Goal: Task Accomplishment & Management: Complete application form

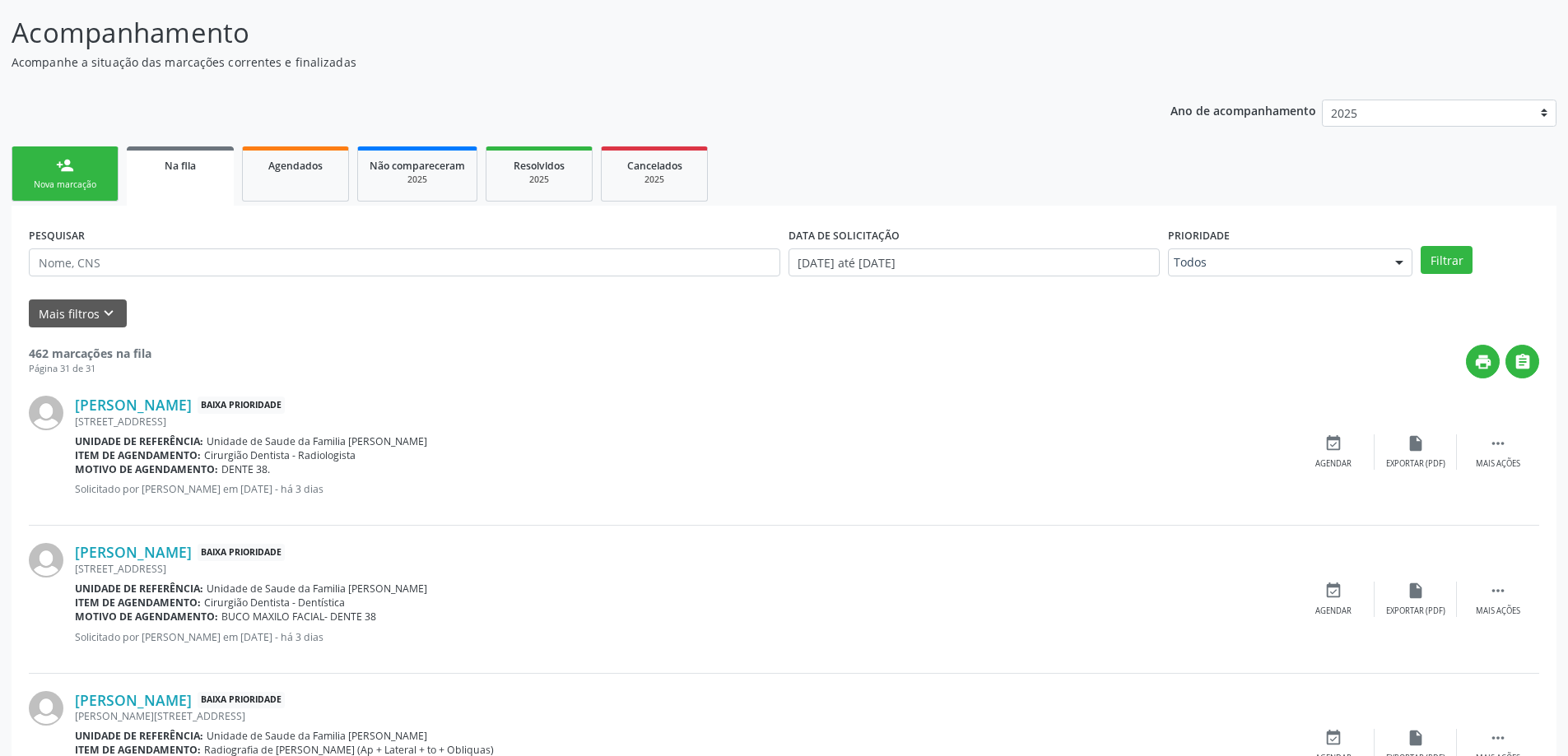
click at [40, 169] on link "person_add Nova marcação" at bounding box center [65, 174] width 107 height 55
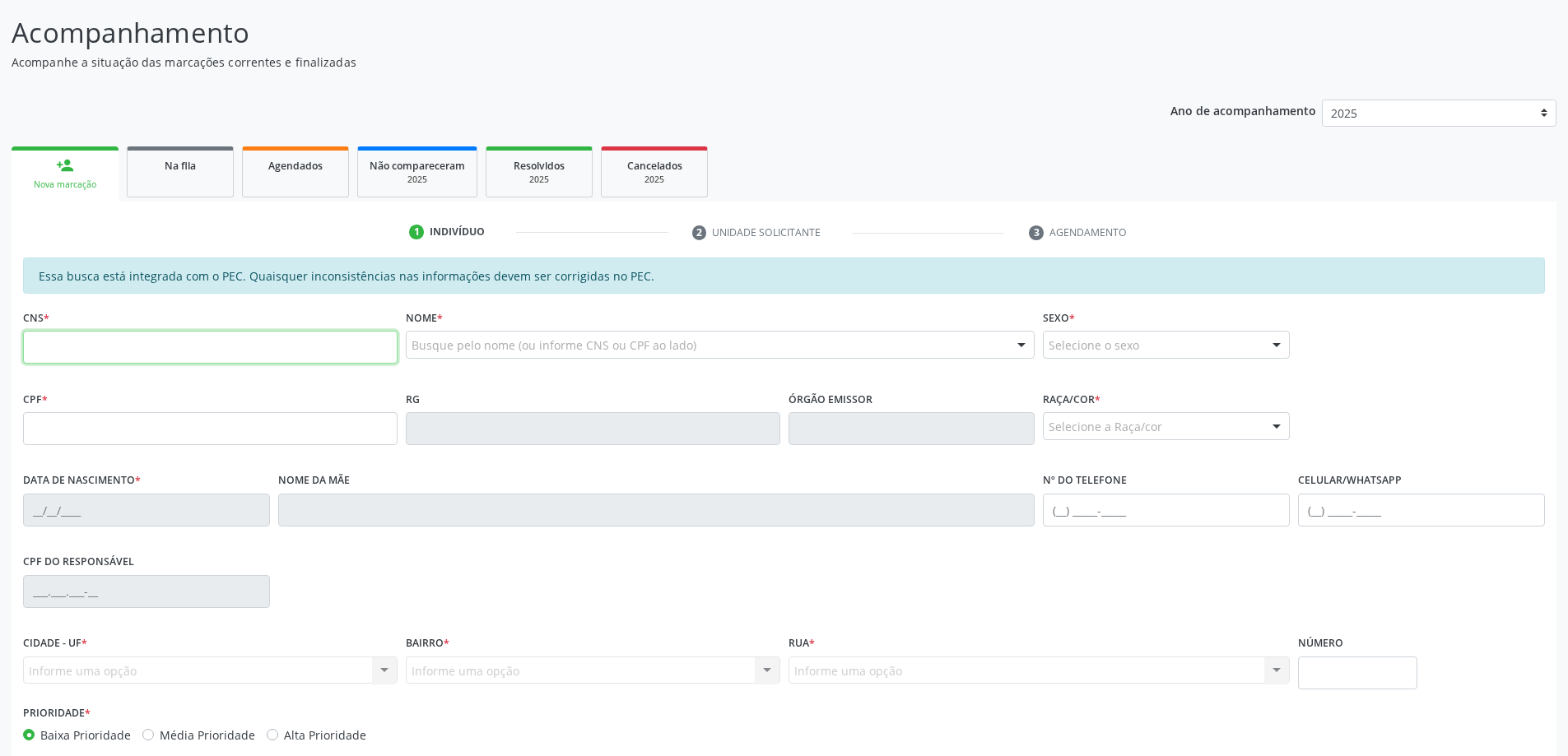
click at [236, 331] on input "text" at bounding box center [210, 347] width 374 height 33
paste input "702 4005 2523 0022"
type input "702 4005 2523 0022"
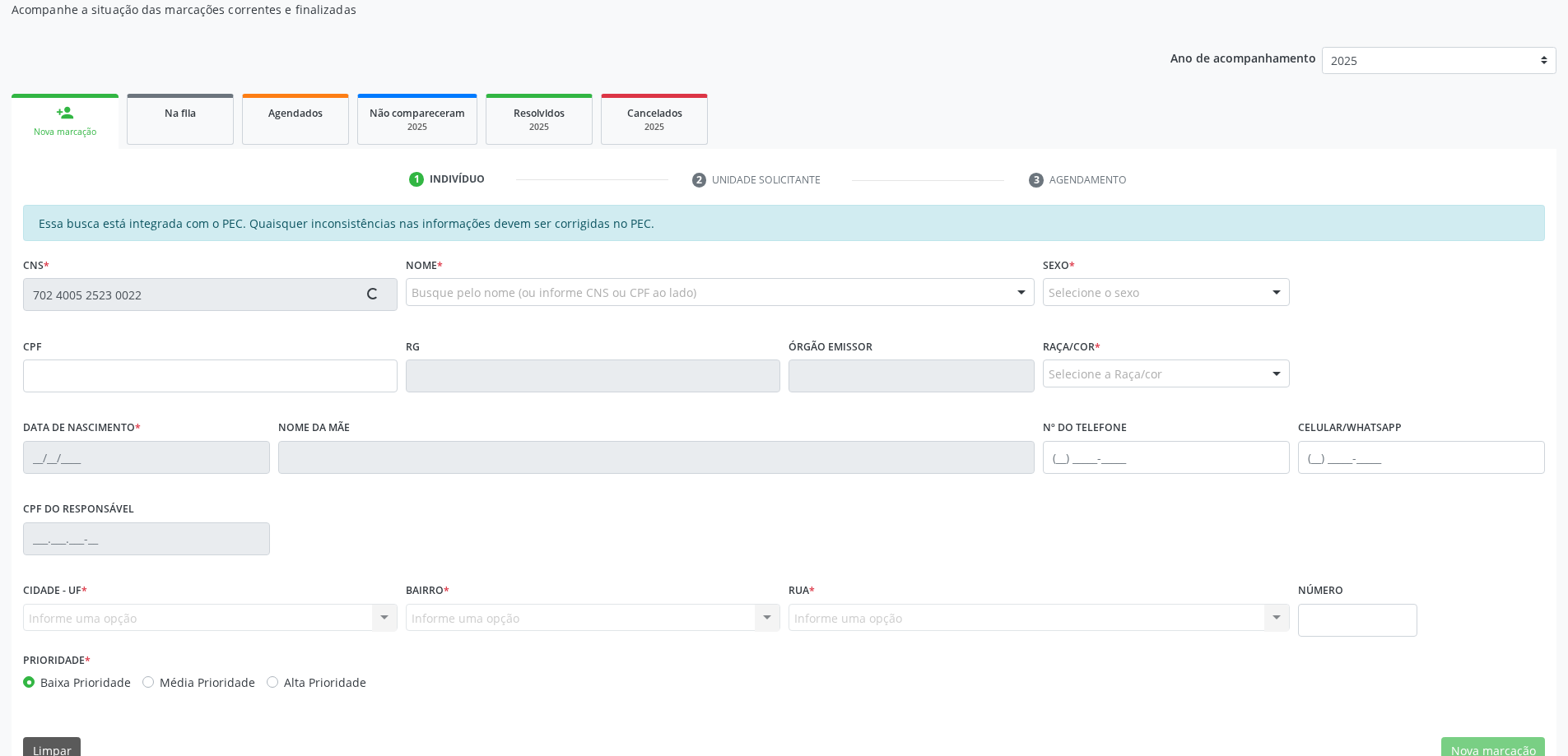
scroll to position [205, 0]
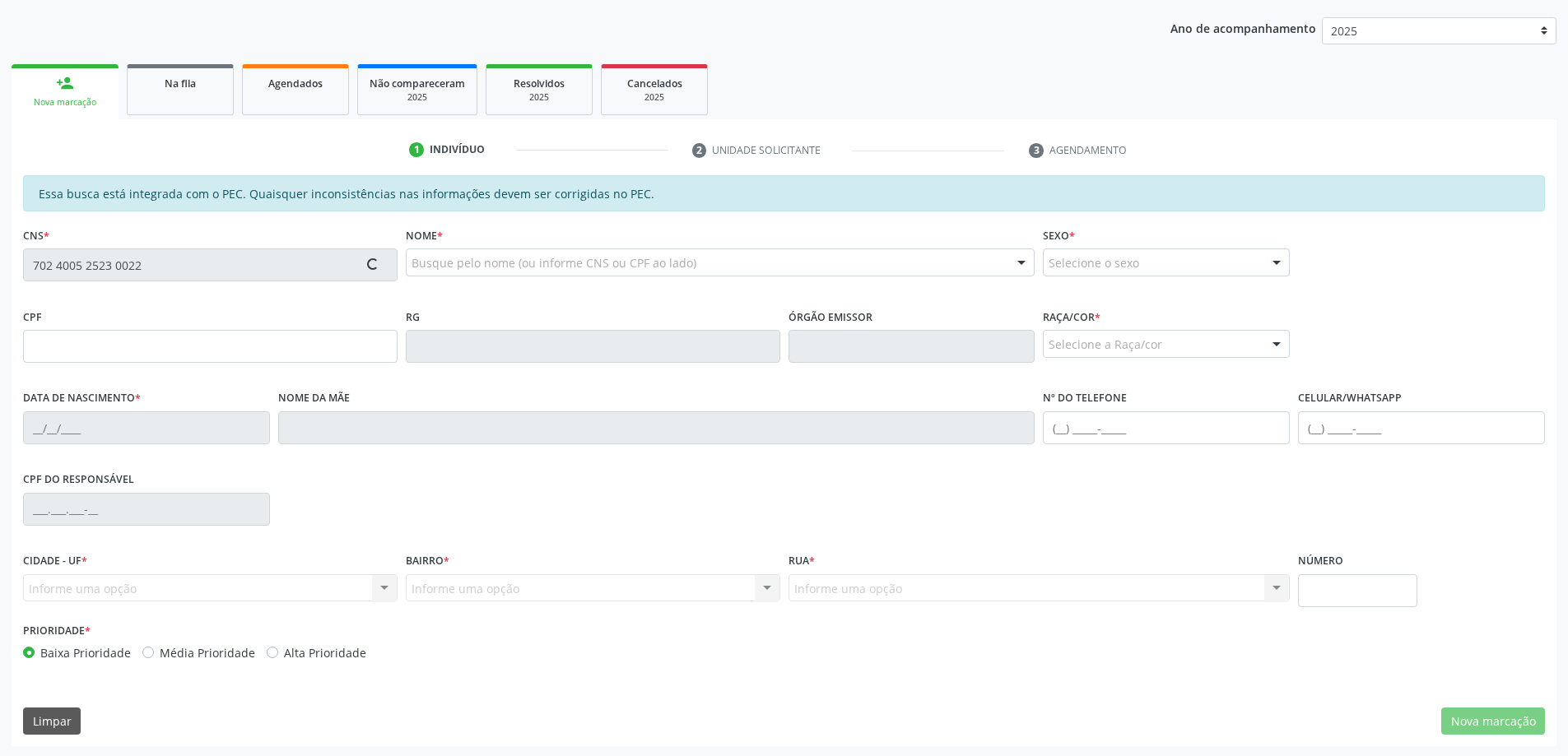
type input "118.064.984-21"
type input "[DATE]"
type input "[PERSON_NAME]"
type input "[PHONE_NUMBER]"
type input "S/N"
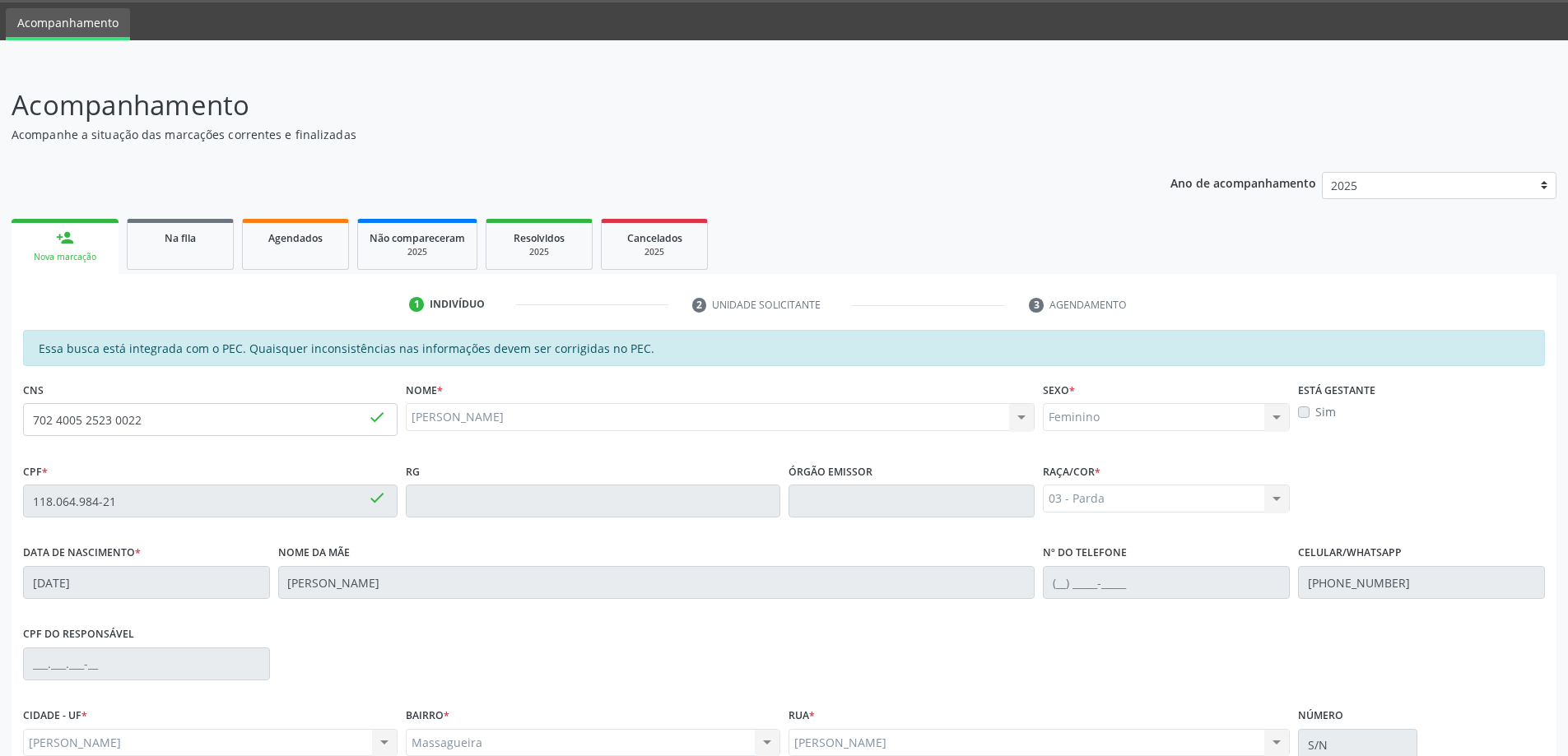
scroll to position [0, 0]
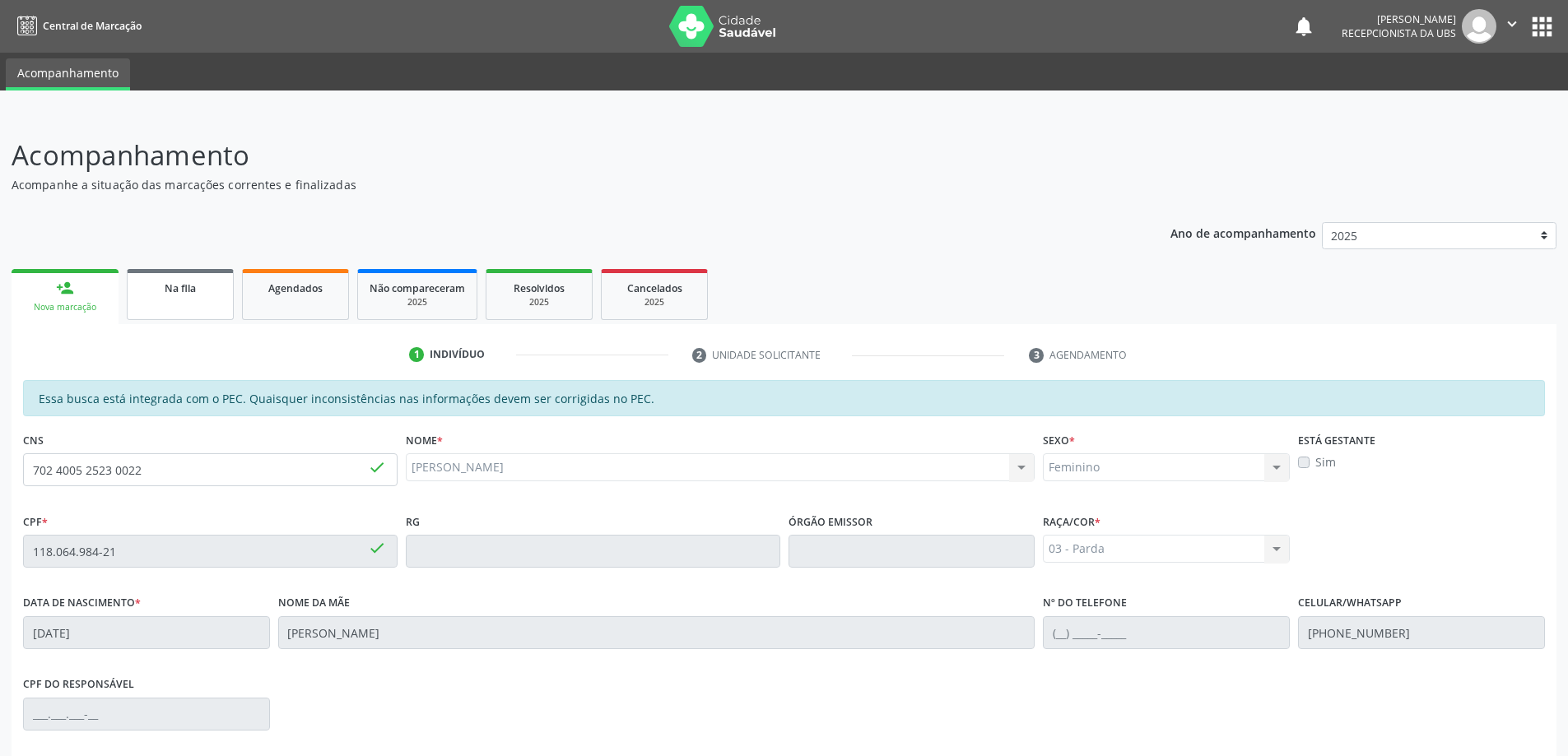
click at [185, 291] on span "Na fila" at bounding box center [180, 288] width 31 height 14
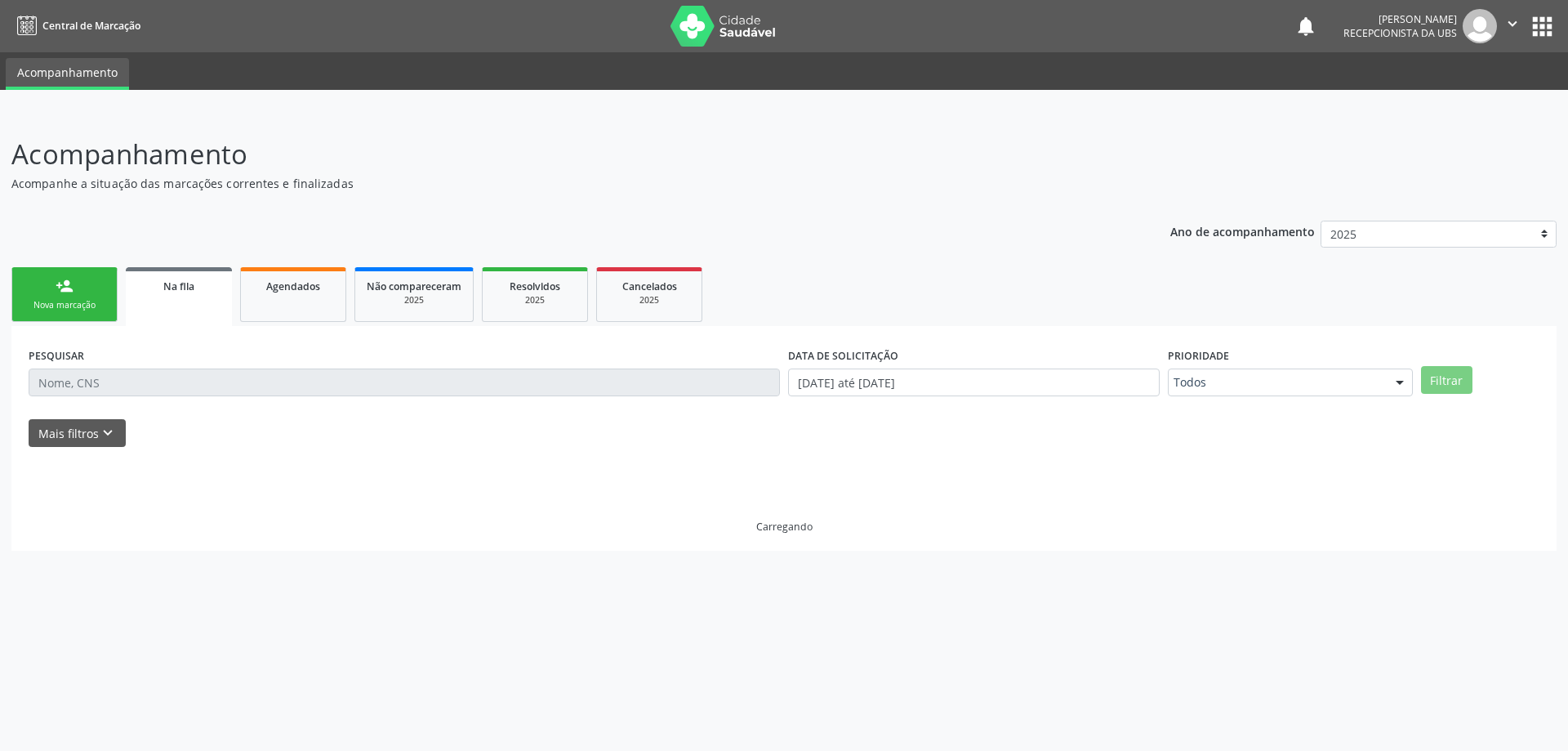
click at [106, 292] on link "person_add Nova marcação" at bounding box center [64, 294] width 107 height 55
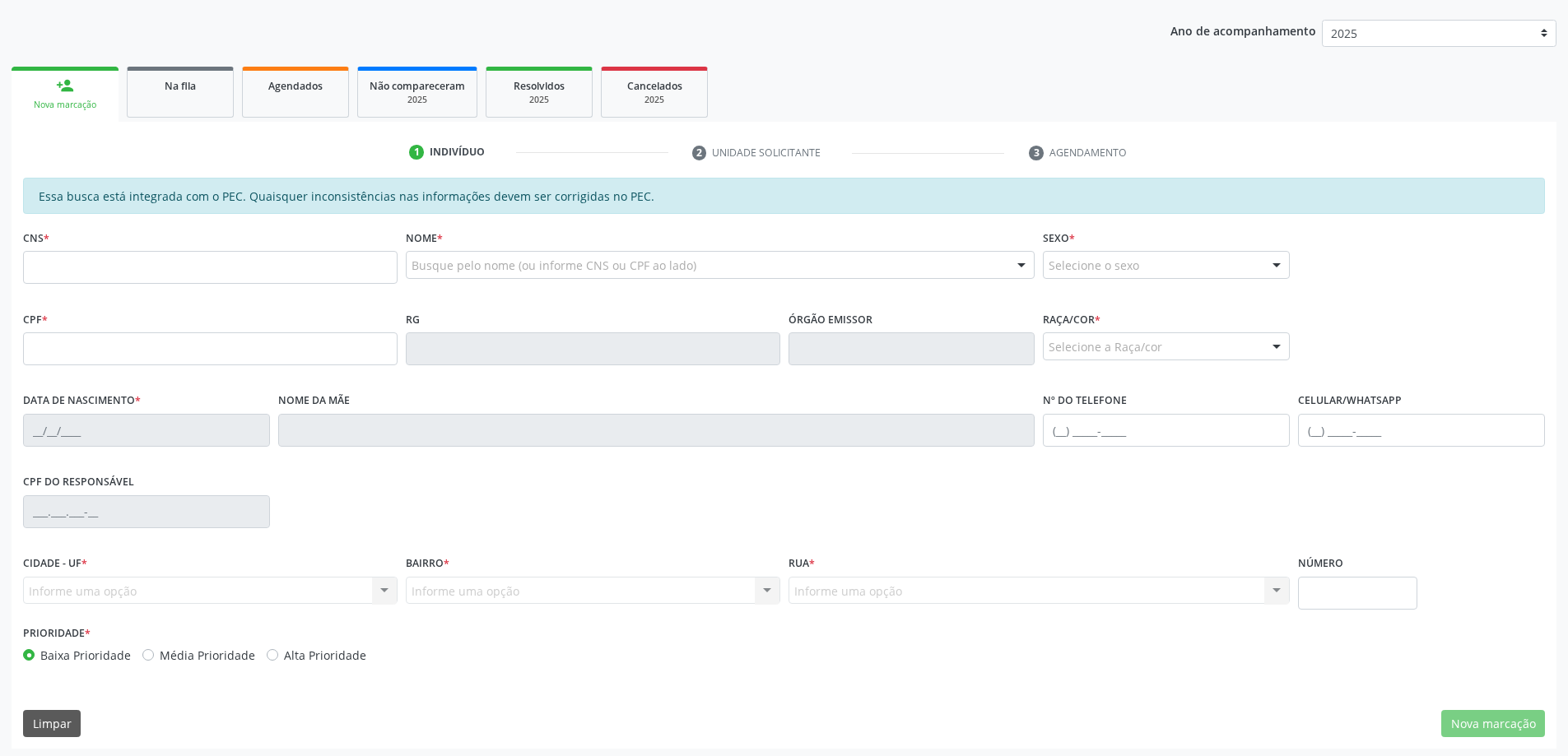
scroll to position [206, 0]
